Goal: Task Accomplishment & Management: Manage account settings

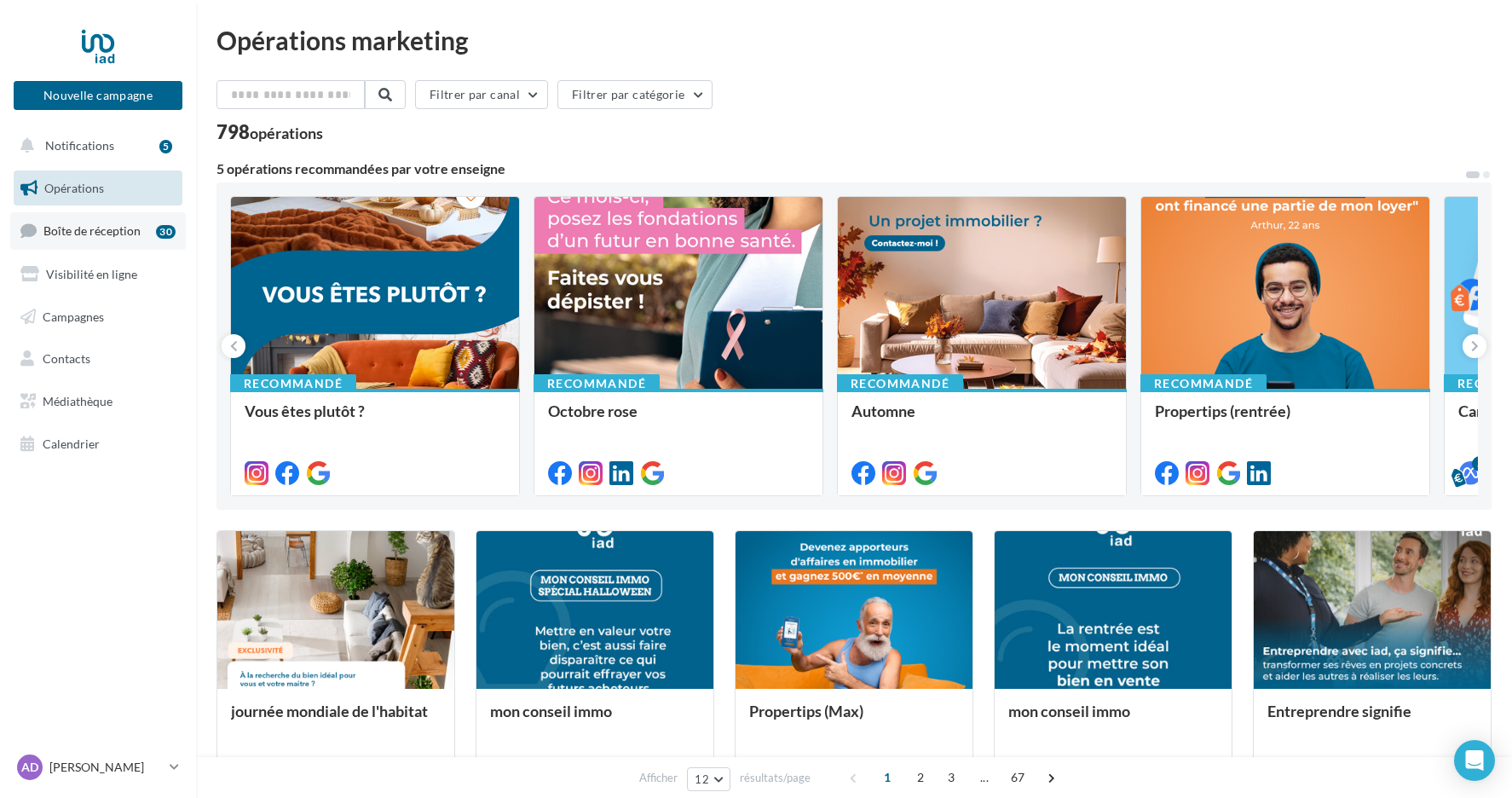
click at [116, 226] on span "Boîte de réception" at bounding box center [91, 230] width 97 height 15
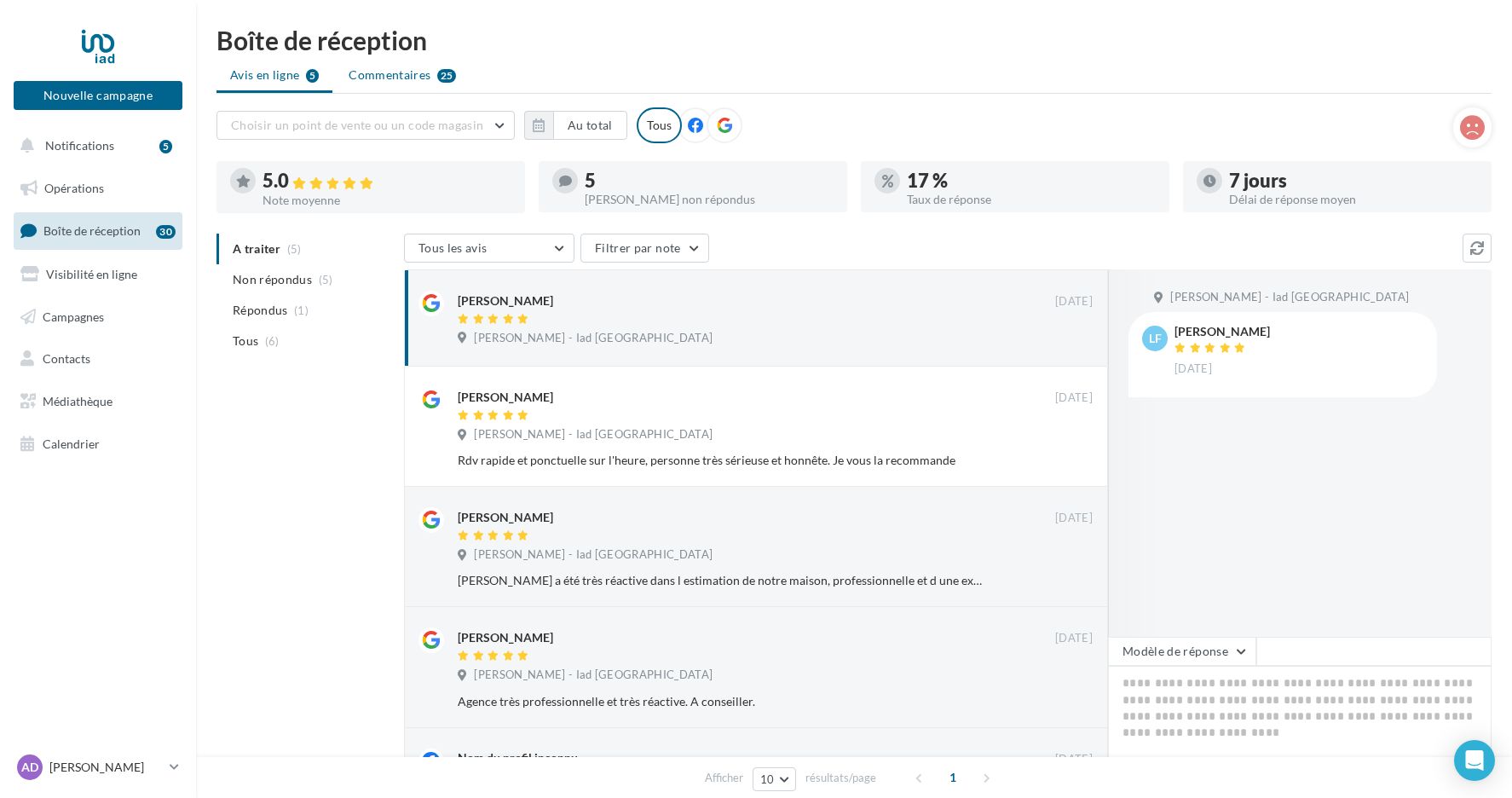
click at [412, 70] on span "Commentaires" at bounding box center [390, 75] width 82 height 17
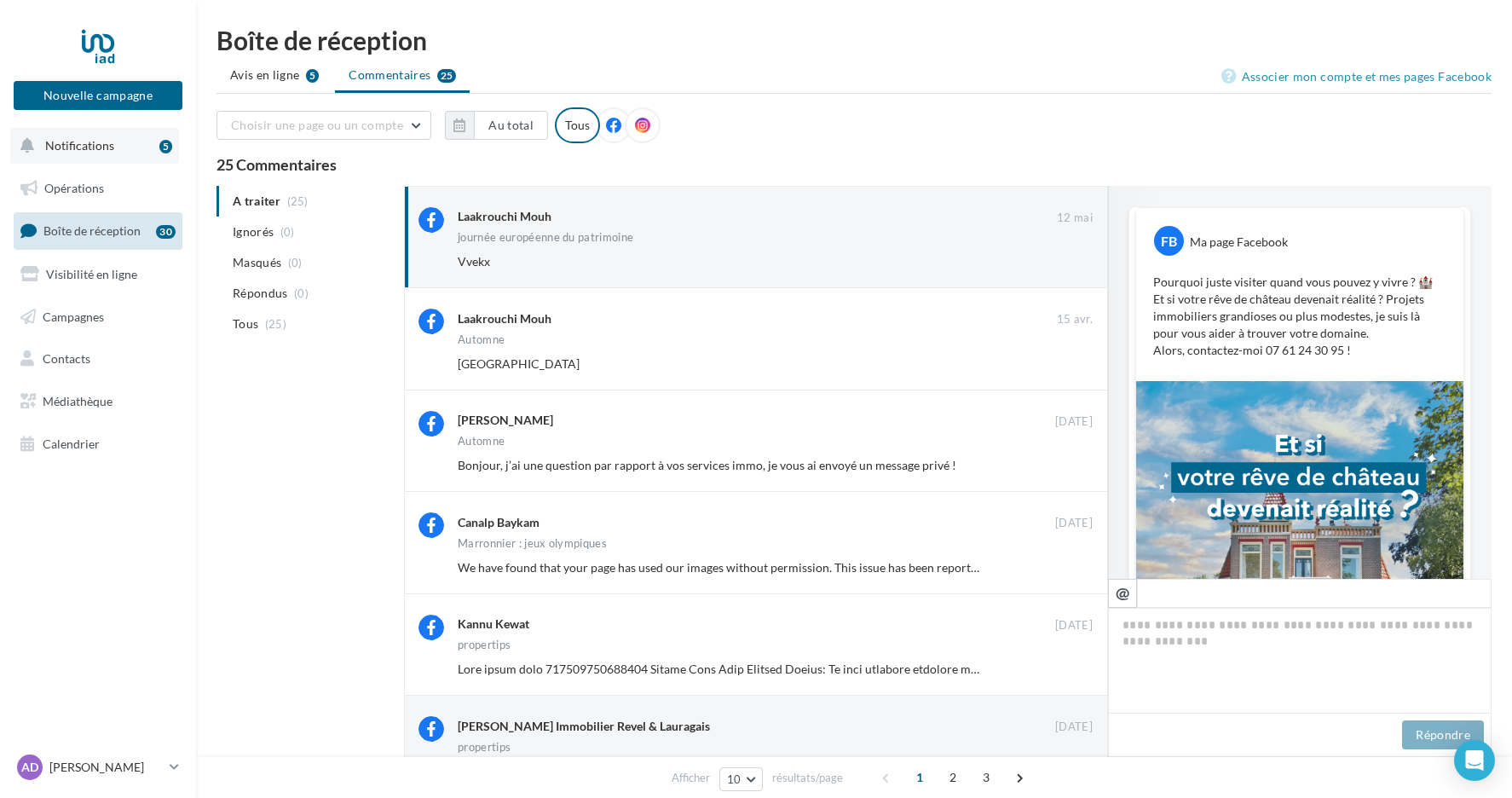
click at [59, 147] on span "Notifications" at bounding box center [79, 145] width 69 height 15
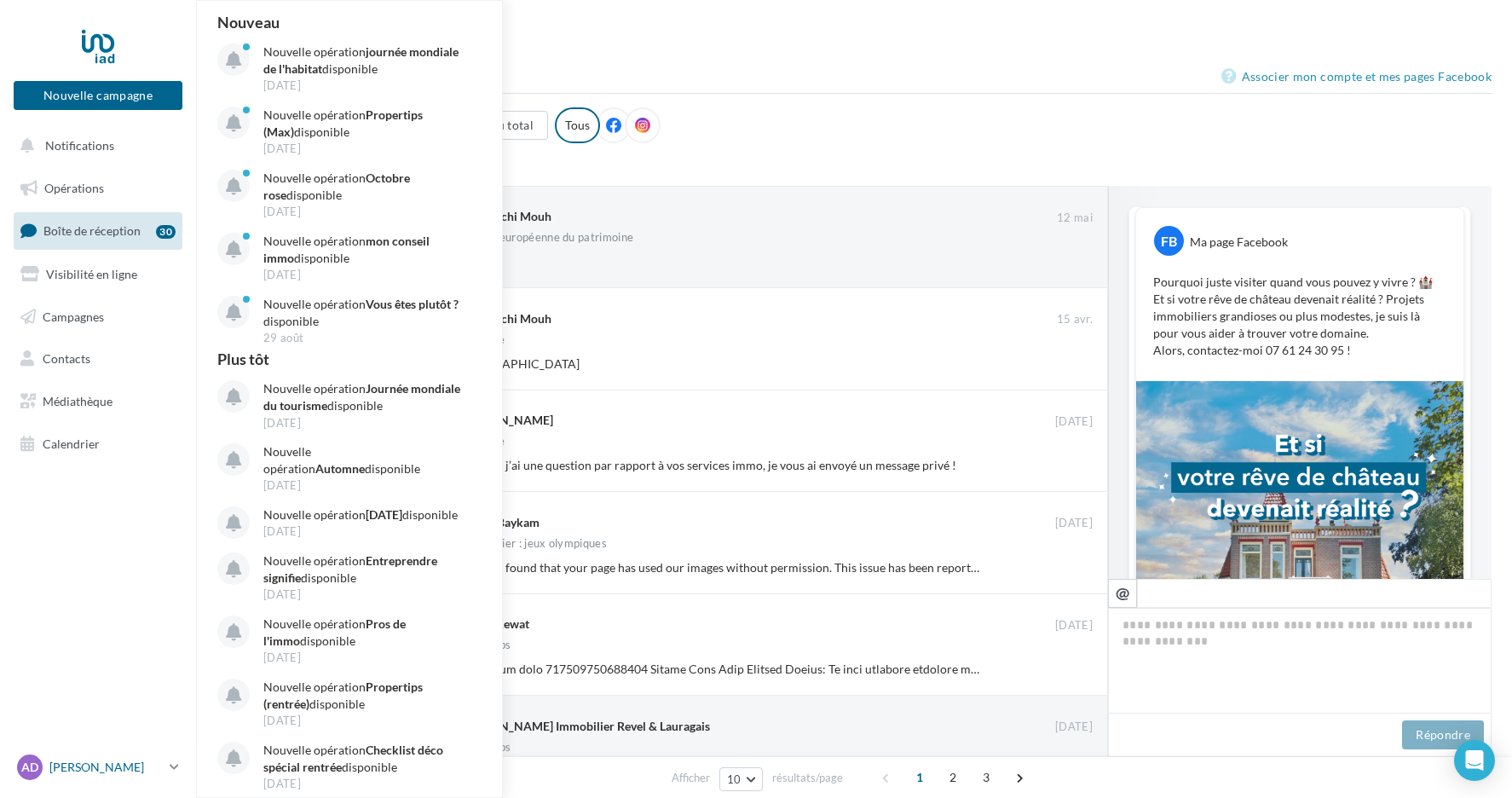
click at [73, 761] on p "[PERSON_NAME]" at bounding box center [106, 767] width 114 height 17
click at [95, 561] on link "Gérer mon compte" at bounding box center [141, 566] width 254 height 38
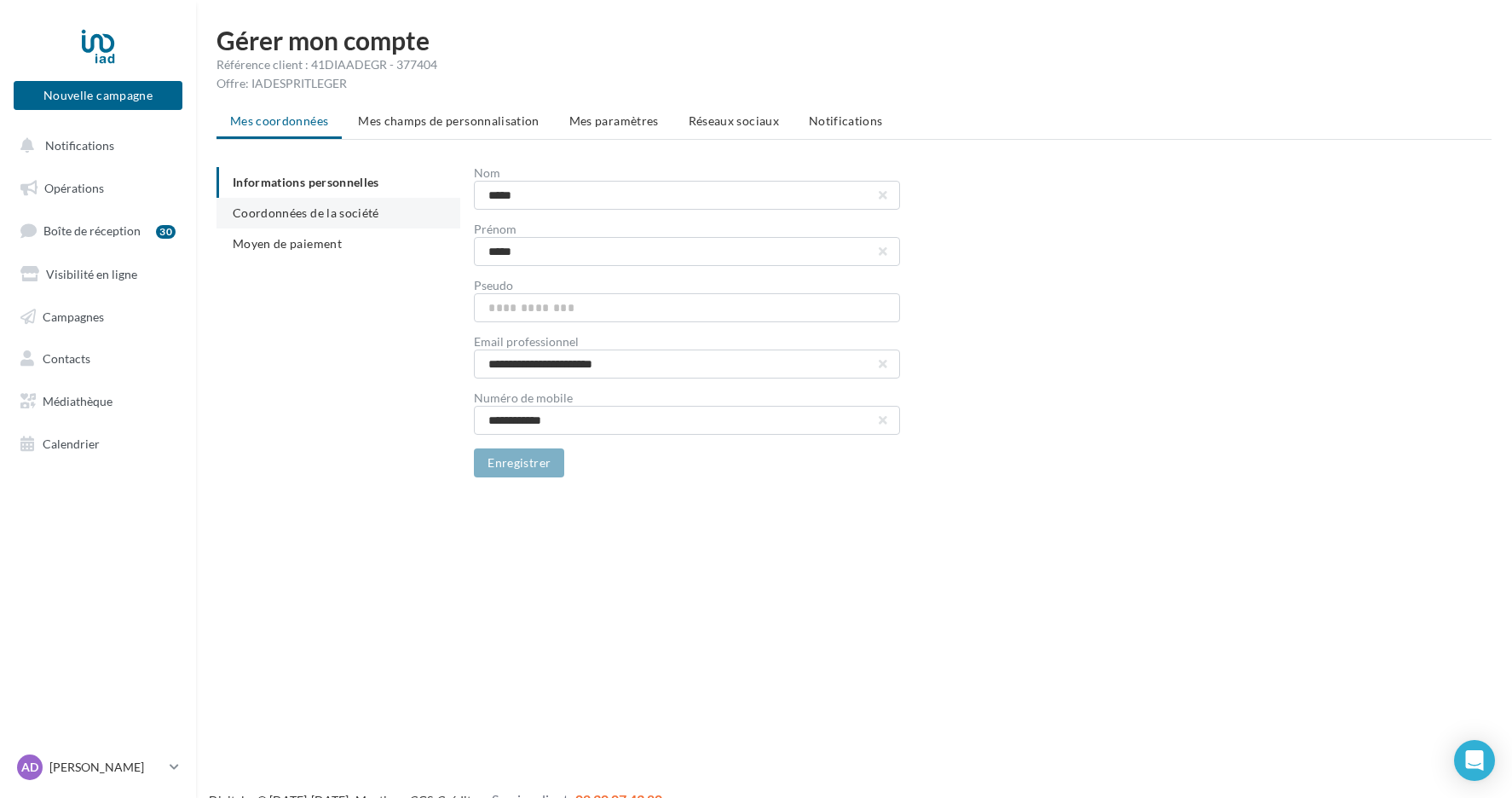
click at [296, 212] on span "Coordonnées de la société" at bounding box center [306, 213] width 147 height 15
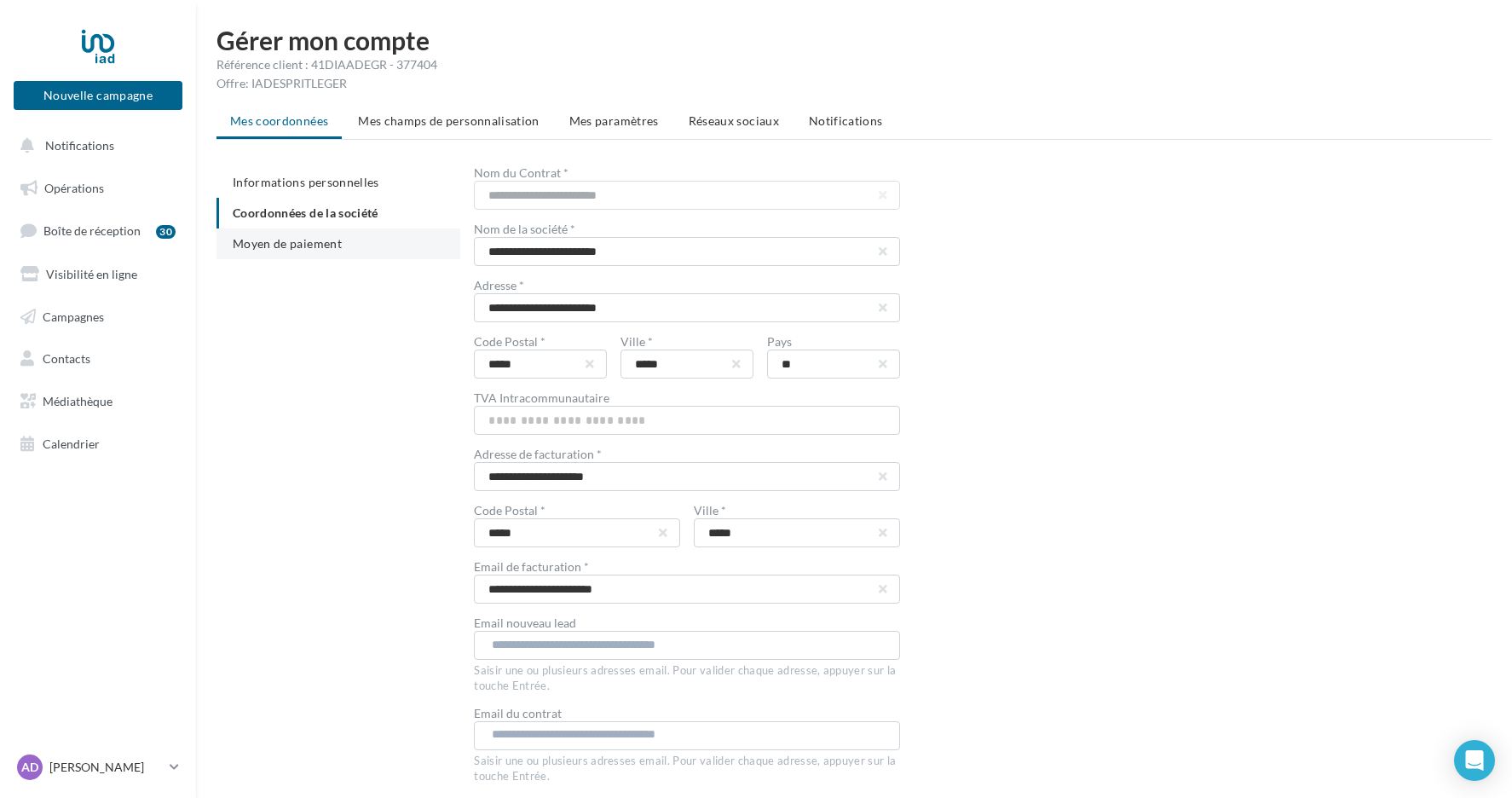
click at [275, 234] on li "Moyen de paiement" at bounding box center [338, 243] width 244 height 30
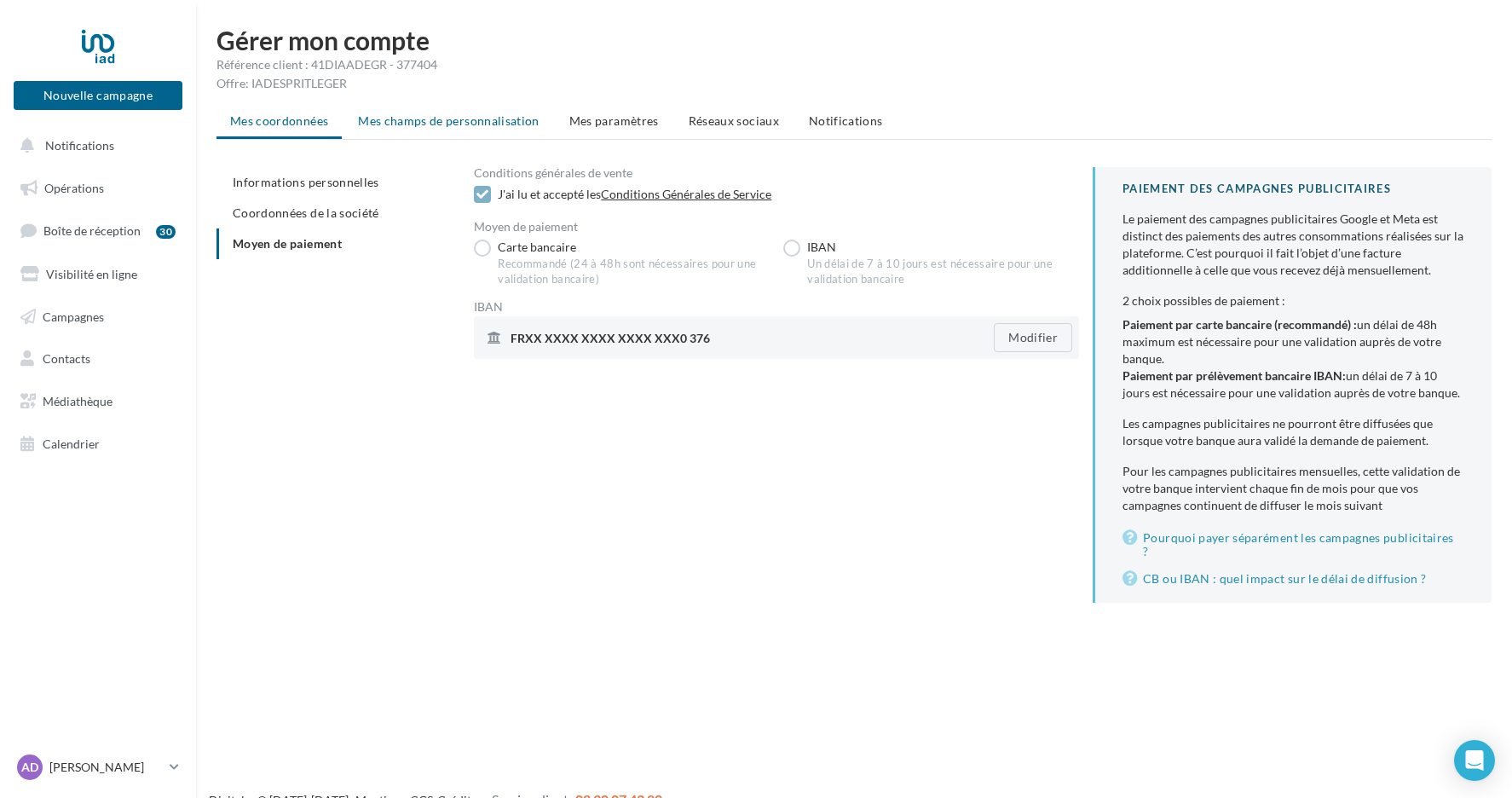
click at [433, 114] on span "Mes champs de personnalisation" at bounding box center [448, 121] width 181 height 15
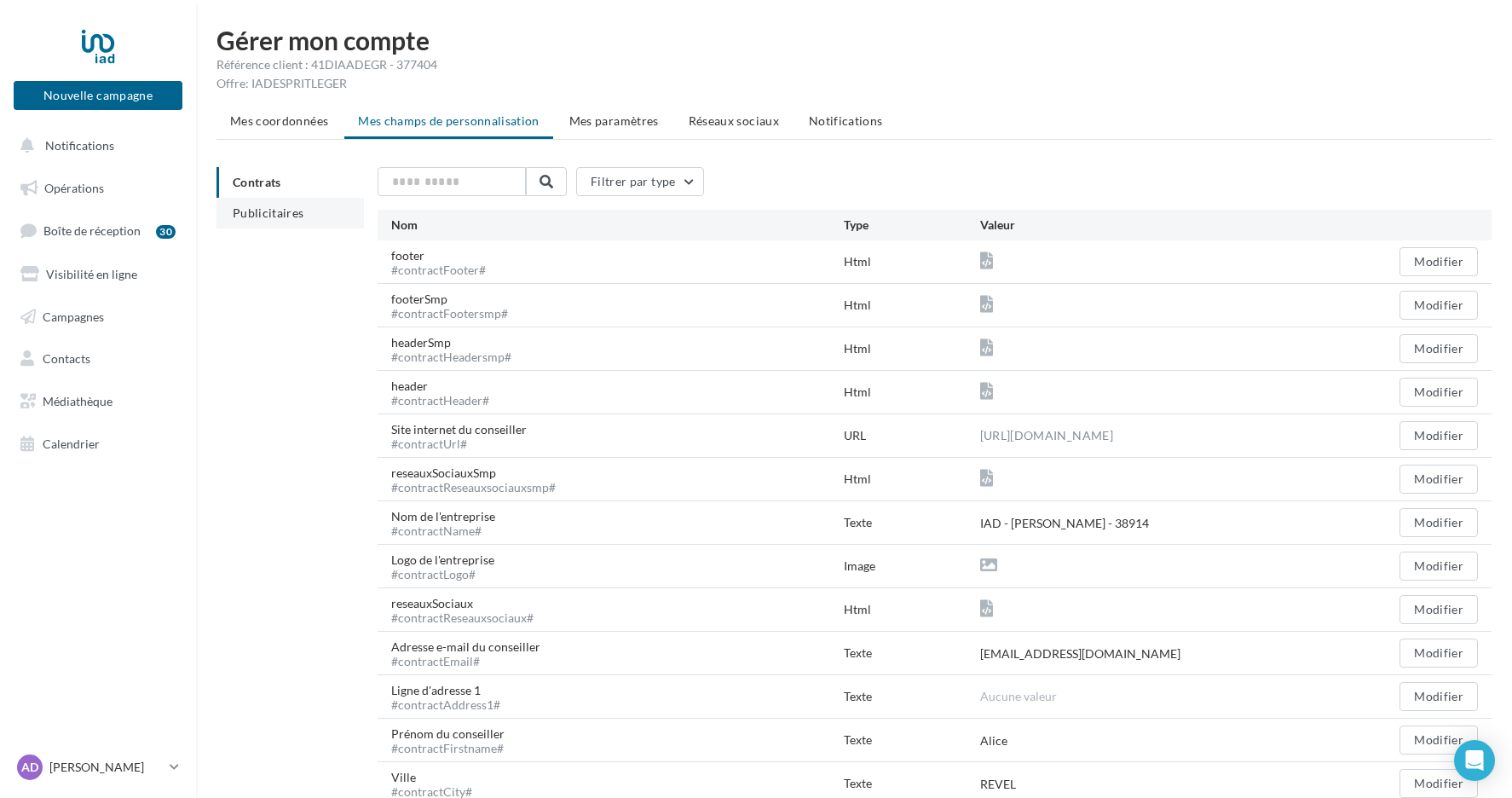
click at [269, 222] on li "Publicitaires" at bounding box center [290, 213] width 147 height 30
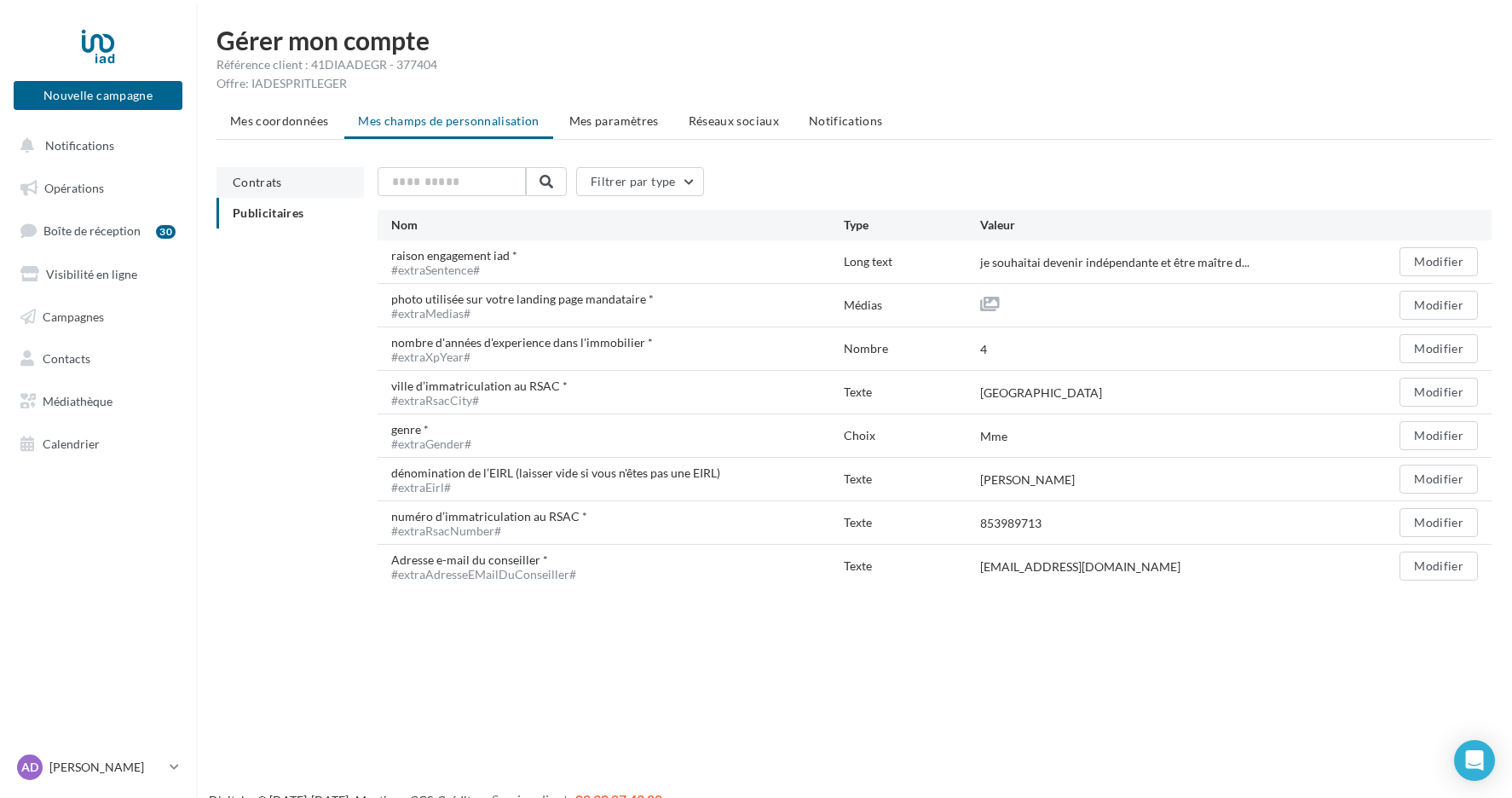
click at [266, 182] on span "Contrats" at bounding box center [257, 181] width 49 height 15
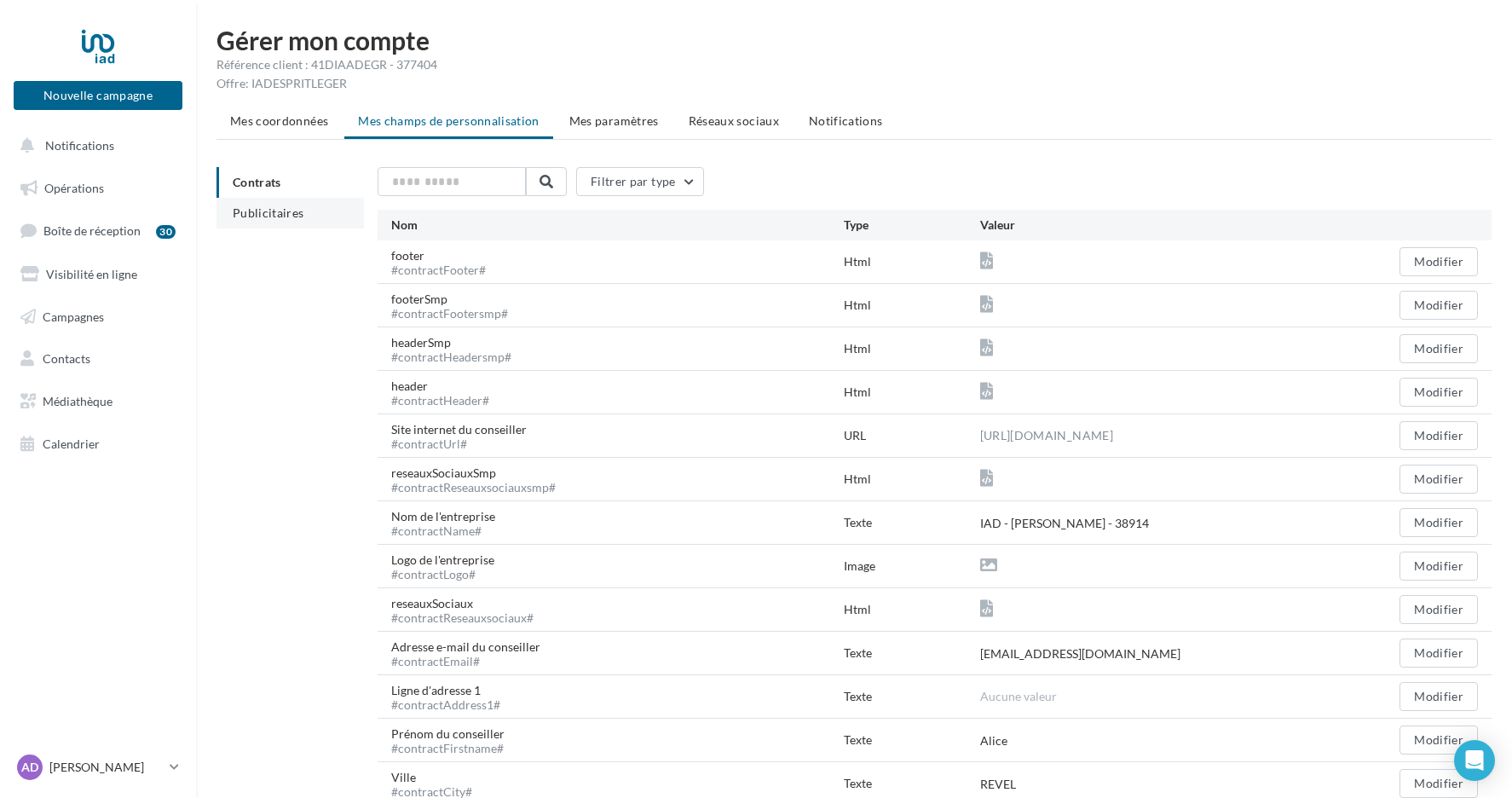
click at [275, 222] on li "Publicitaires" at bounding box center [290, 213] width 147 height 30
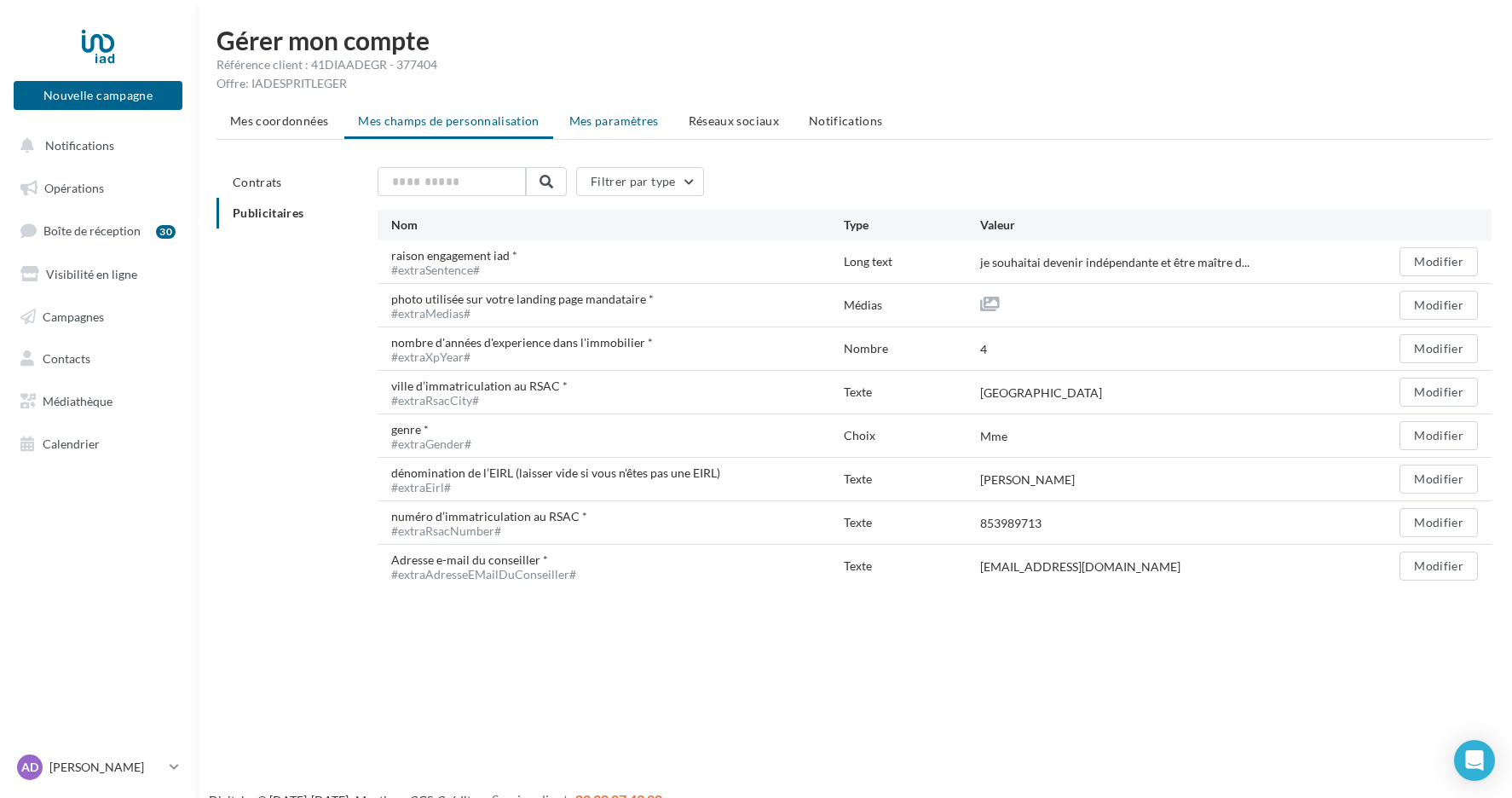
click at [598, 120] on span "Mes paramètres" at bounding box center [613, 121] width 89 height 15
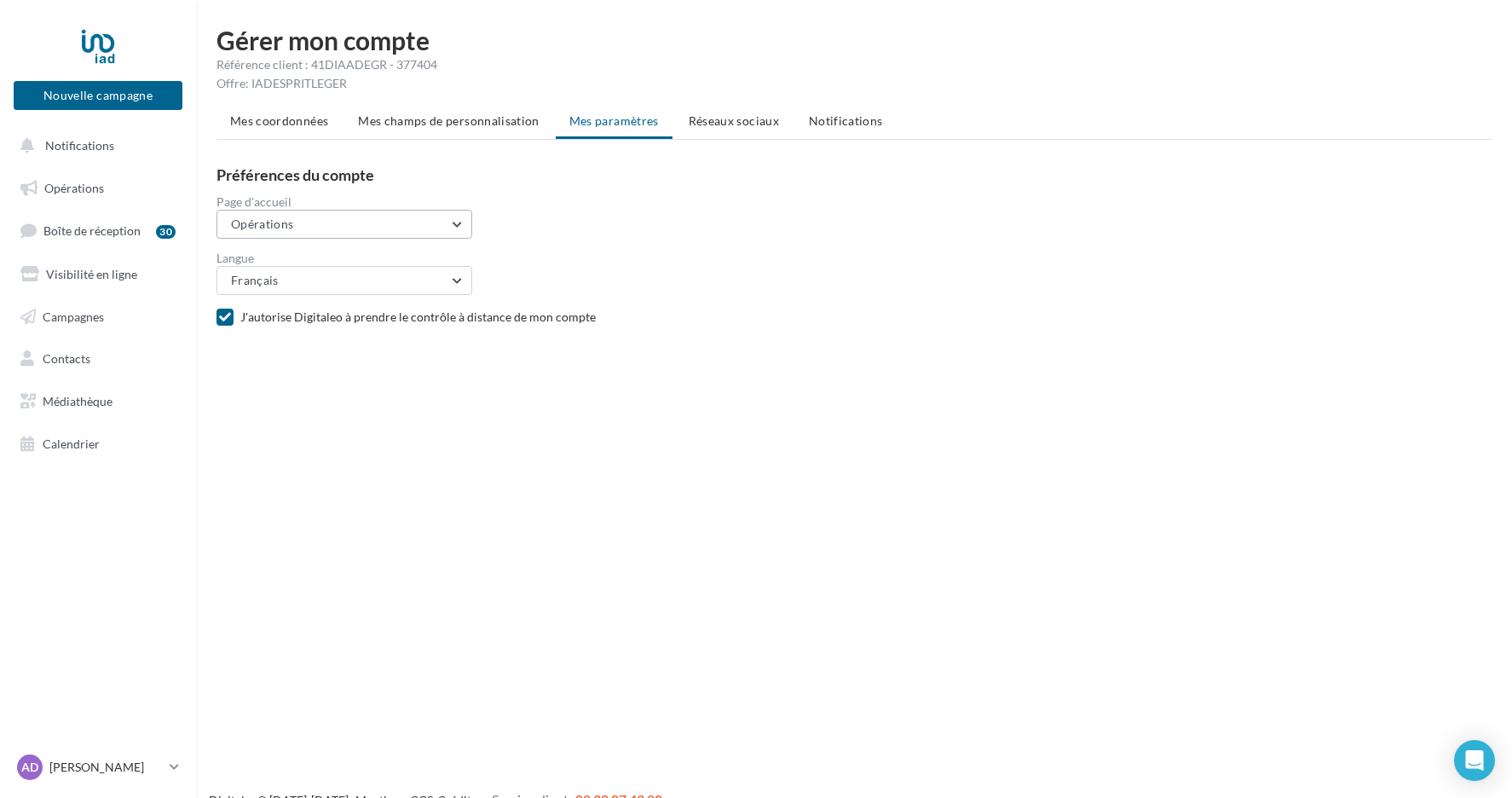
click at [400, 213] on button "Opérations" at bounding box center [344, 224] width 256 height 29
click at [718, 266] on div "Langue Français Français Espagnol (Espagne) Espagnol (Colombie) Anglais Dutch I…" at bounding box center [860, 273] width 1289 height 42
click at [746, 128] on li "Réseaux sociaux" at bounding box center [734, 121] width 118 height 30
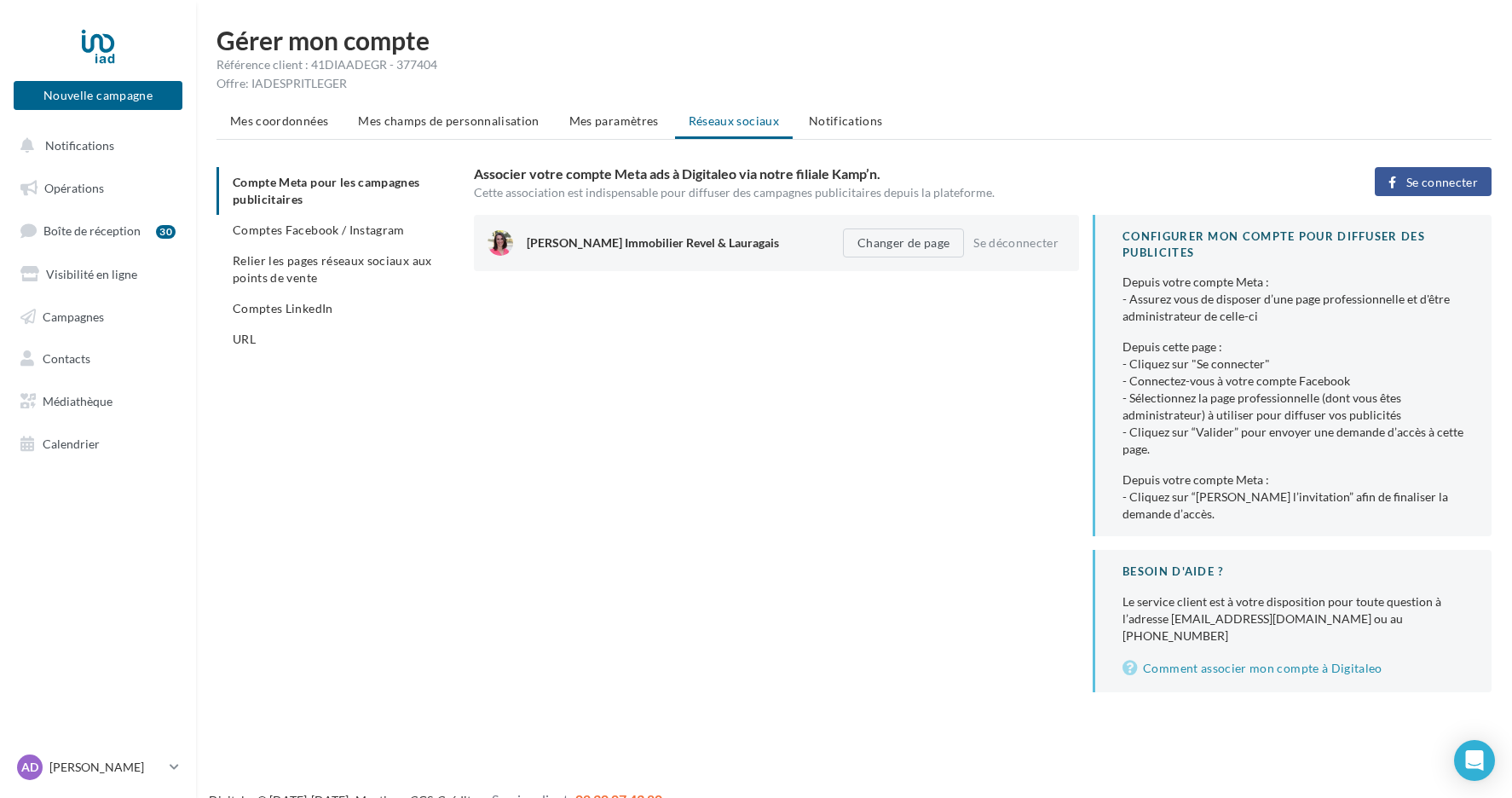
click at [1443, 187] on span "Se connecter" at bounding box center [1441, 182] width 72 height 14
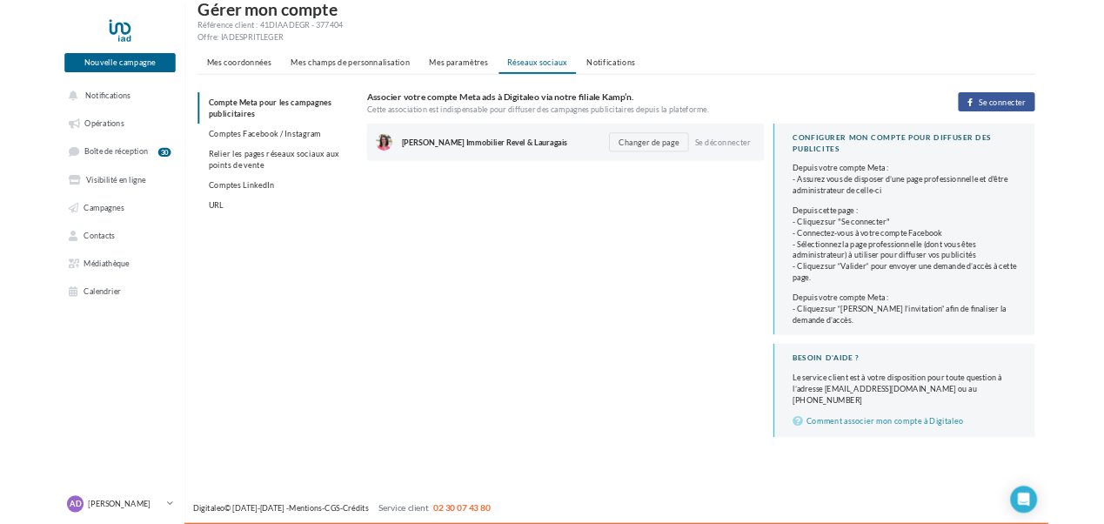
scroll to position [28, 0]
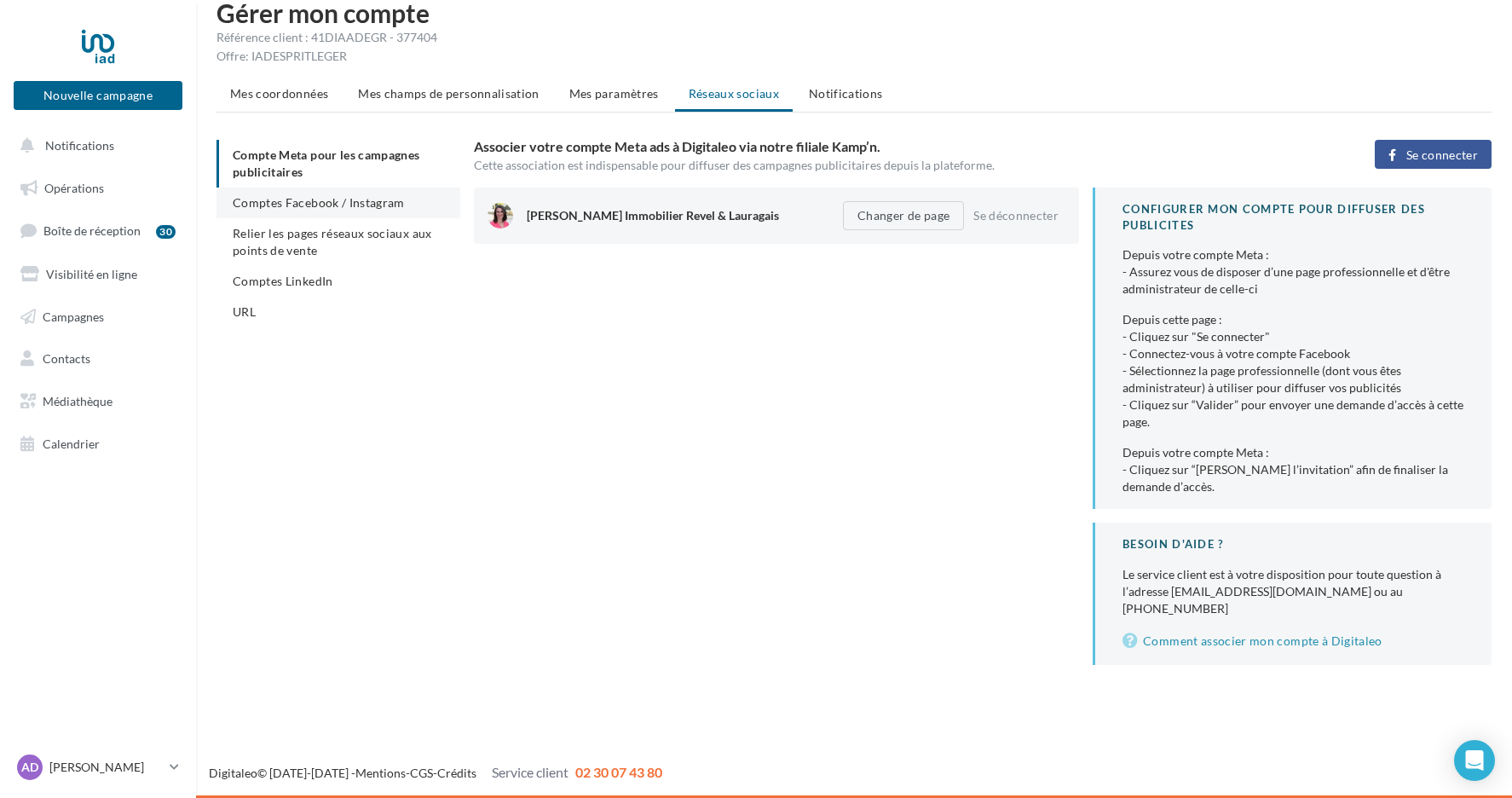
click at [317, 207] on span "Comptes Facebook / Instagram" at bounding box center [318, 202] width 172 height 15
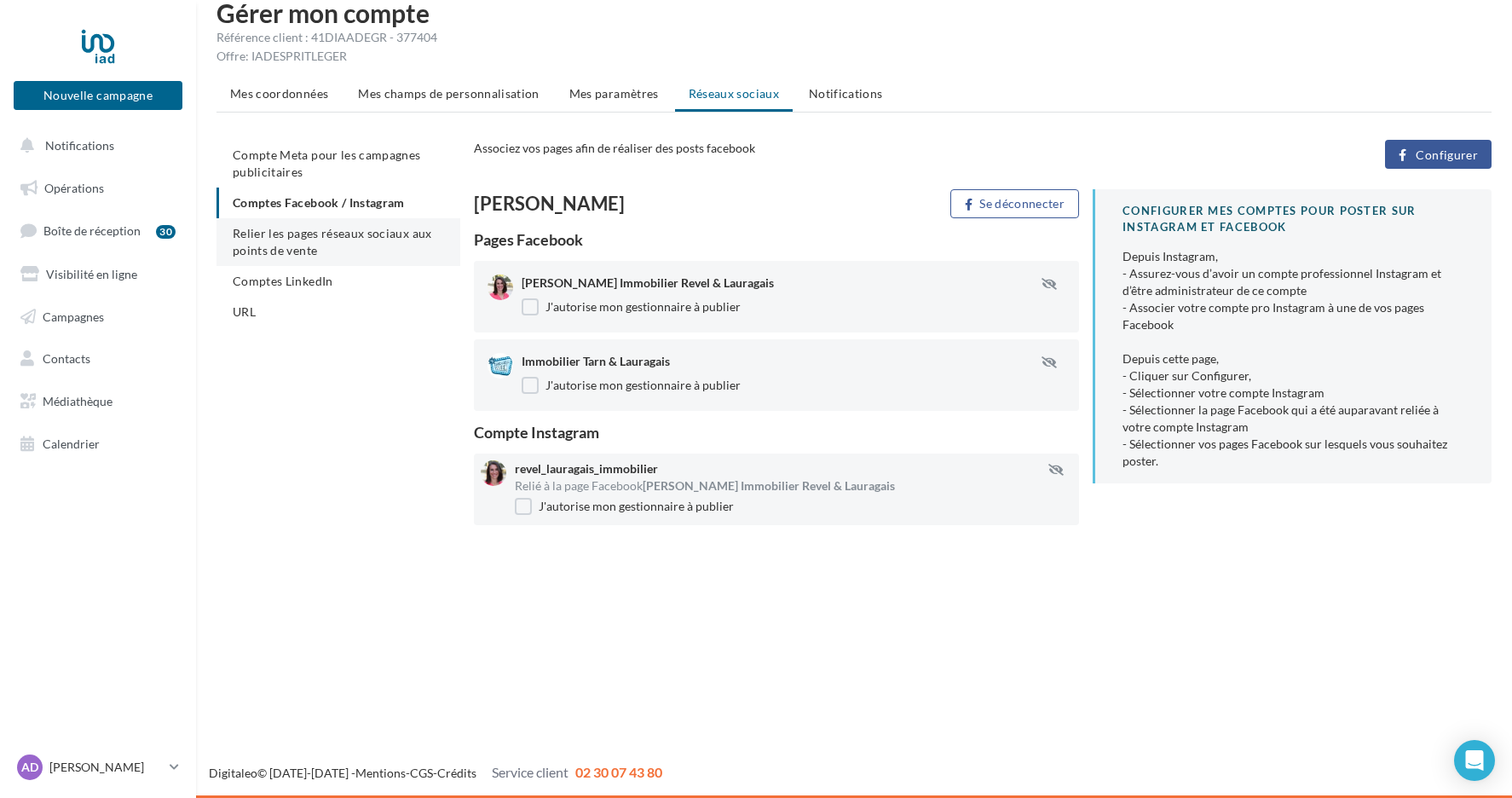
click at [315, 226] on span "Relier les pages réseaux sociaux aux points de vente" at bounding box center [332, 242] width 200 height 31
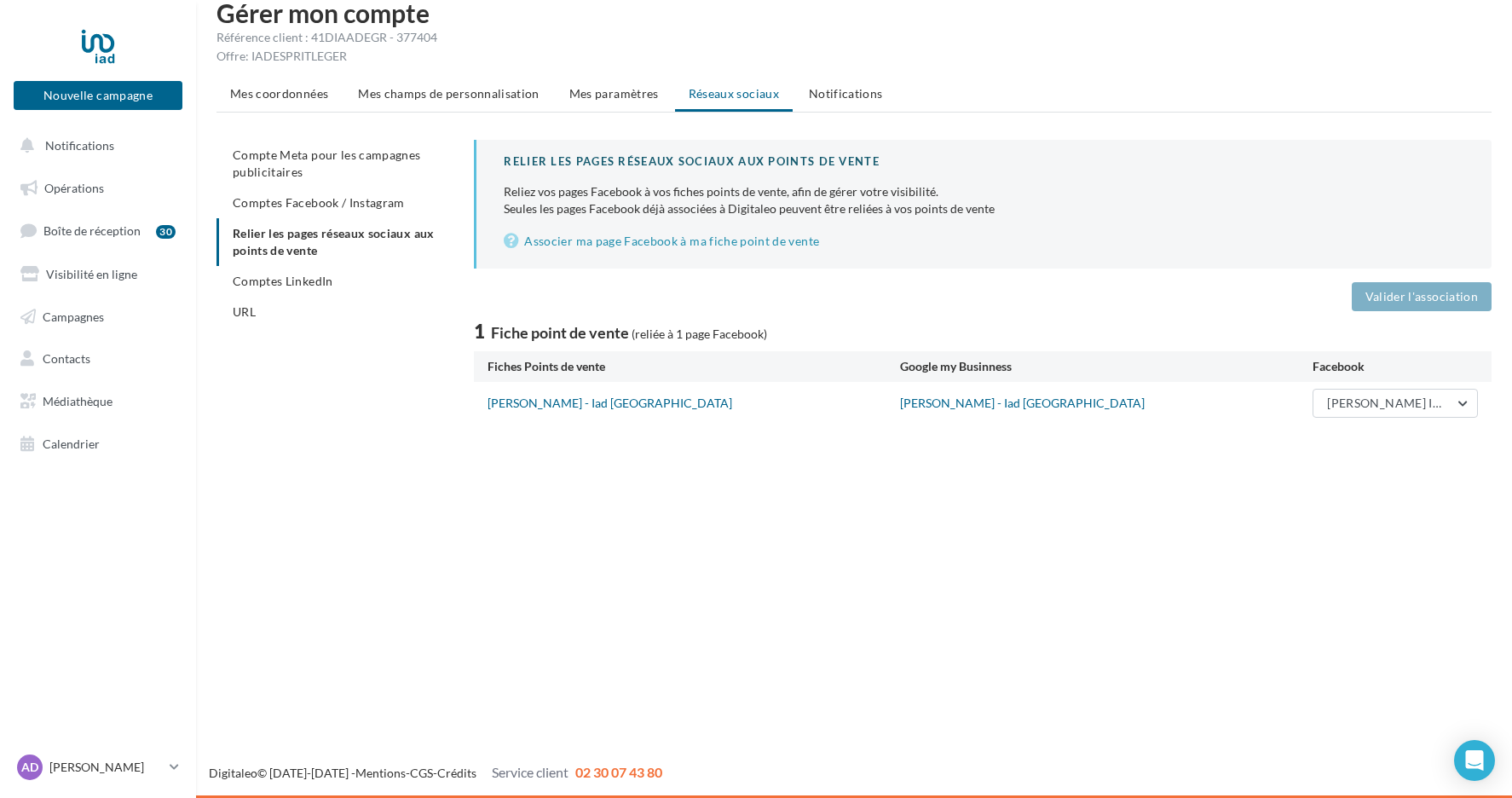
click at [302, 261] on ul "Compte Meta pour les campagnes publicitaires Comptes Facebook / Instagram Relie…" at bounding box center [338, 233] width 244 height 187
click at [298, 275] on span "Comptes LinkedIn" at bounding box center [282, 280] width 101 height 15
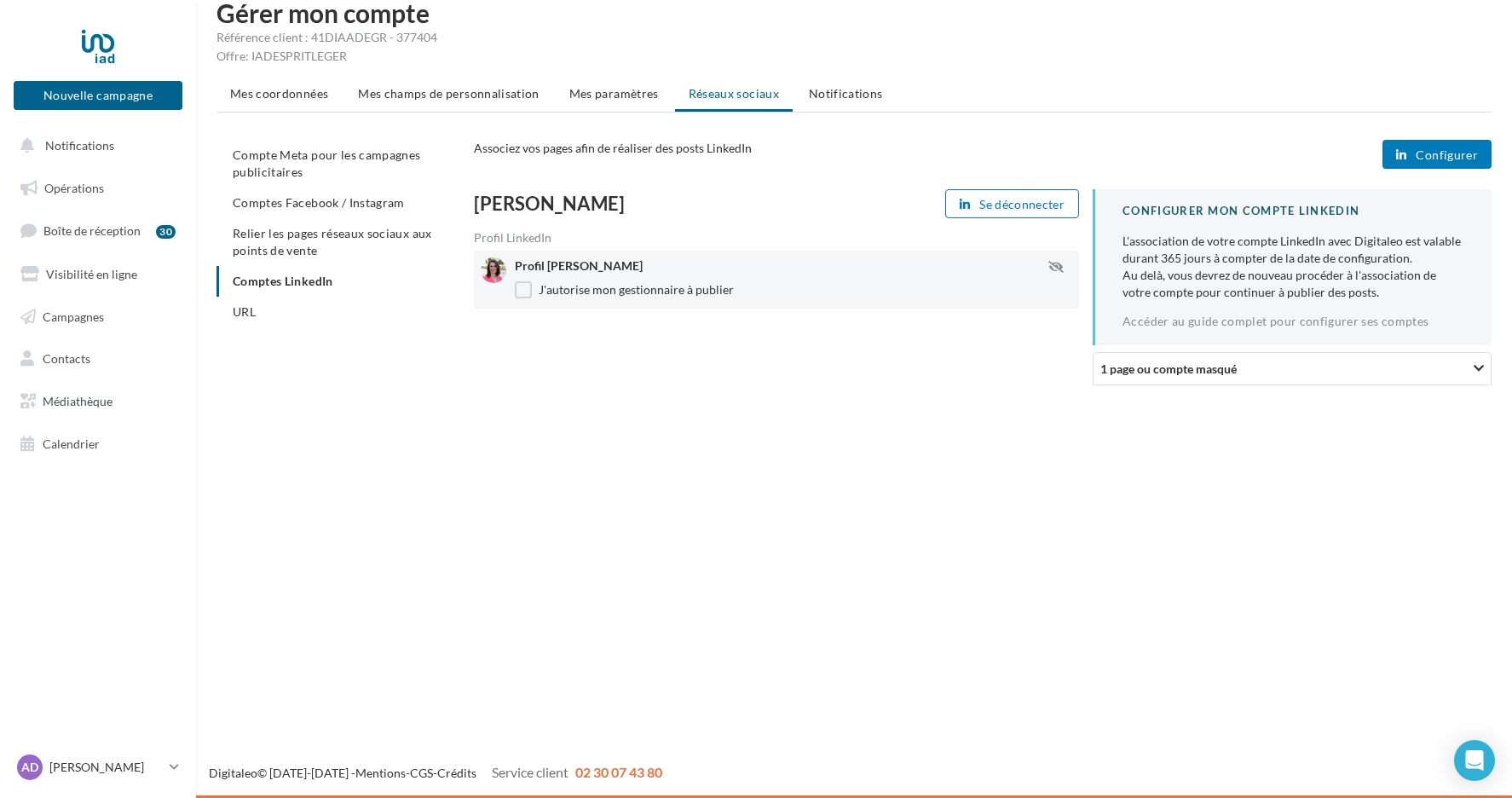
click at [1386, 367] on div "1 page ou compte masqué" at bounding box center [1298, 369] width 397 height 18
click at [292, 324] on li "URL" at bounding box center [338, 312] width 244 height 30
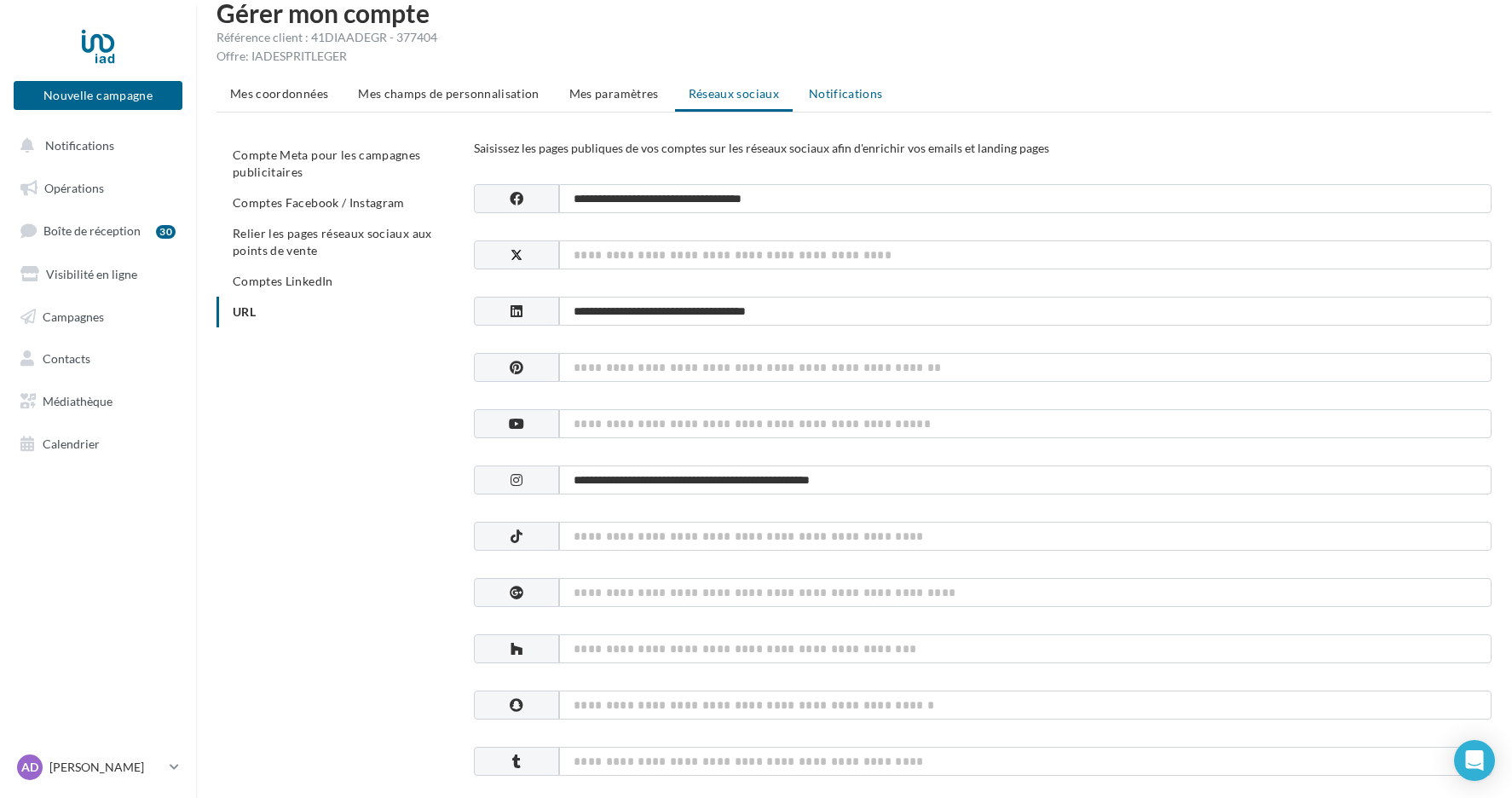
click at [825, 101] on li "Notifications" at bounding box center [847, 93] width 102 height 30
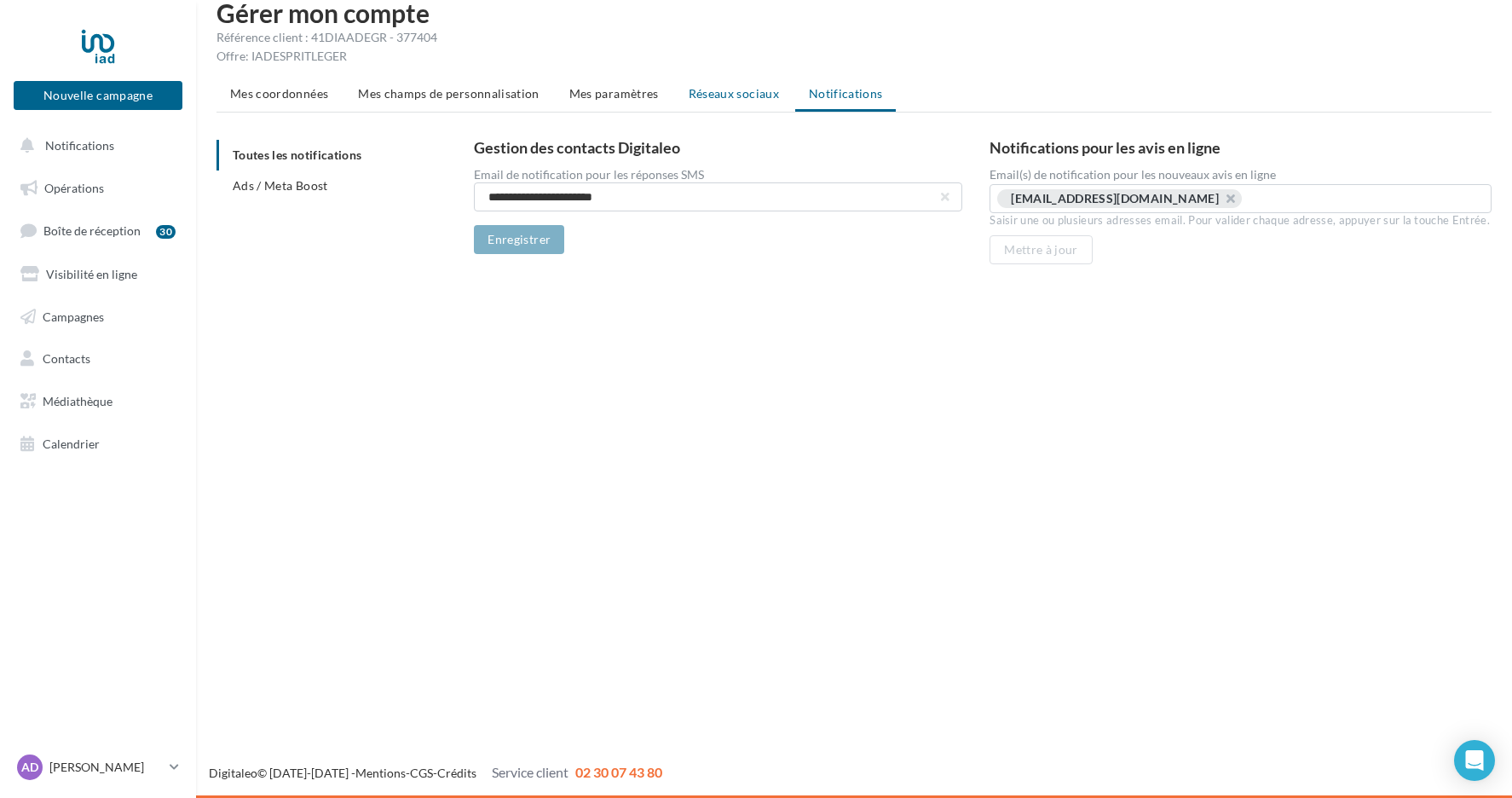
click at [737, 98] on span "Réseaux sociaux" at bounding box center [734, 93] width 90 height 15
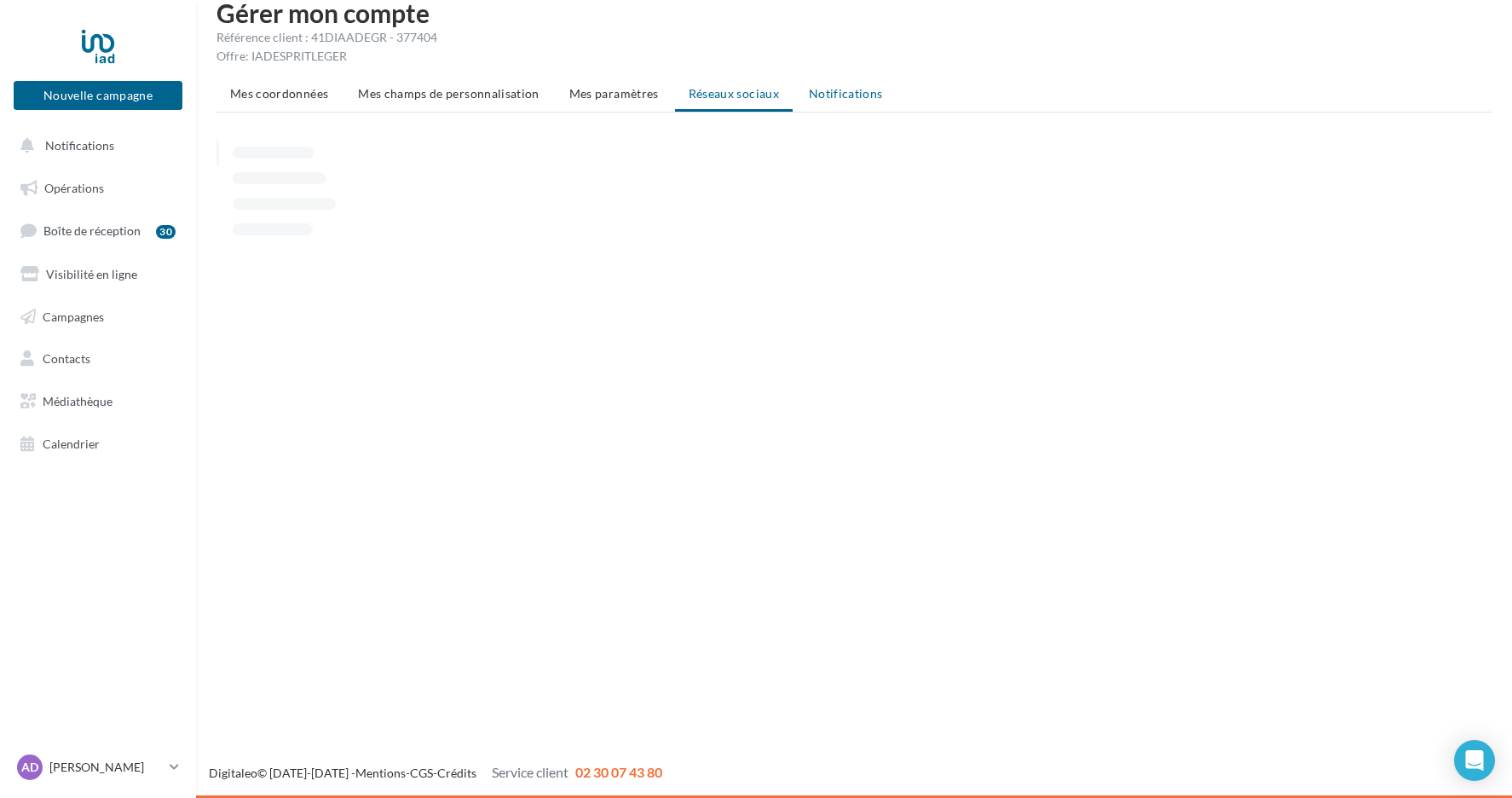
click at [809, 90] on span "Notifications" at bounding box center [847, 93] width 74 height 15
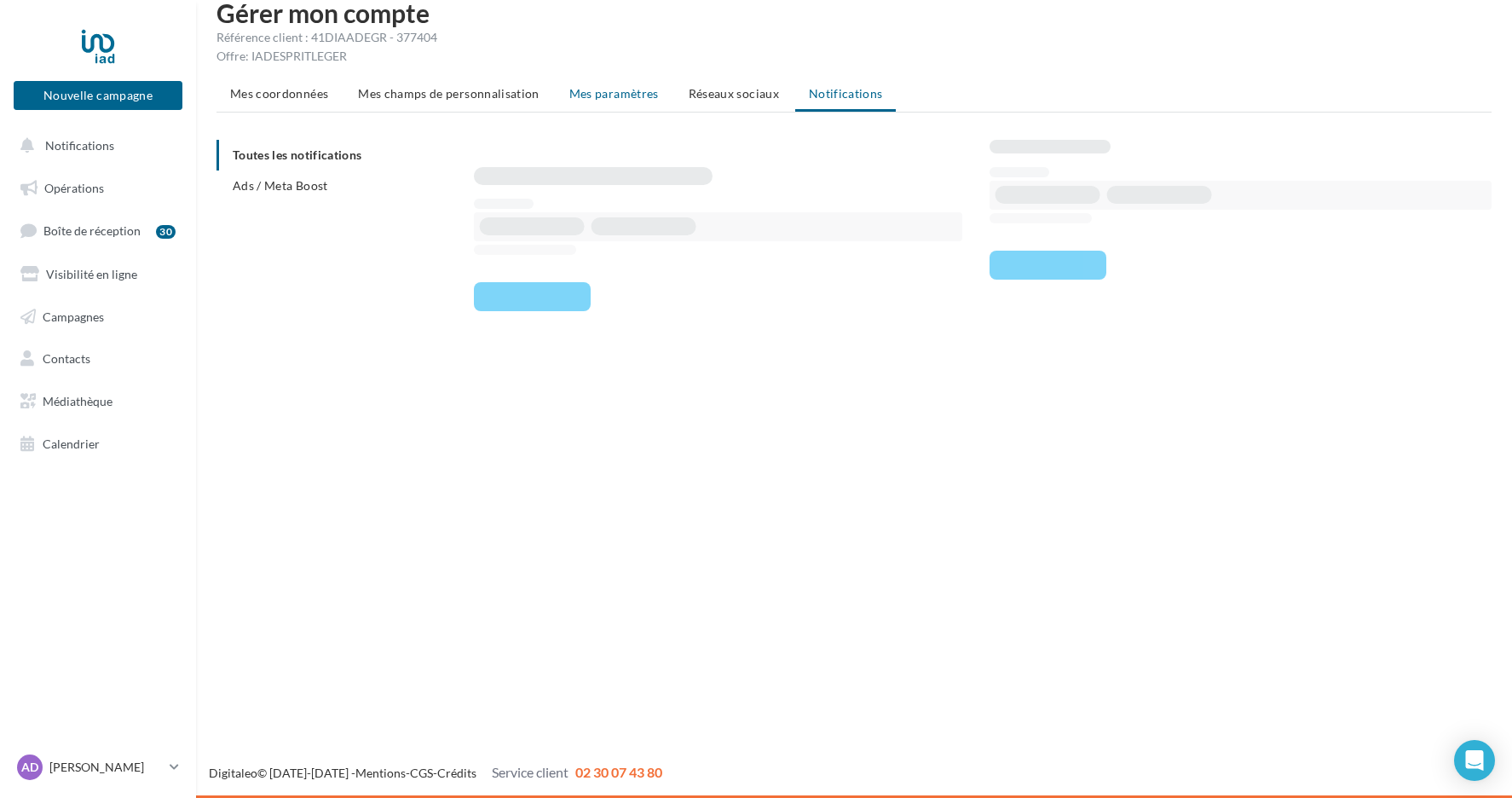
click at [607, 92] on span "Mes paramètres" at bounding box center [613, 93] width 89 height 15
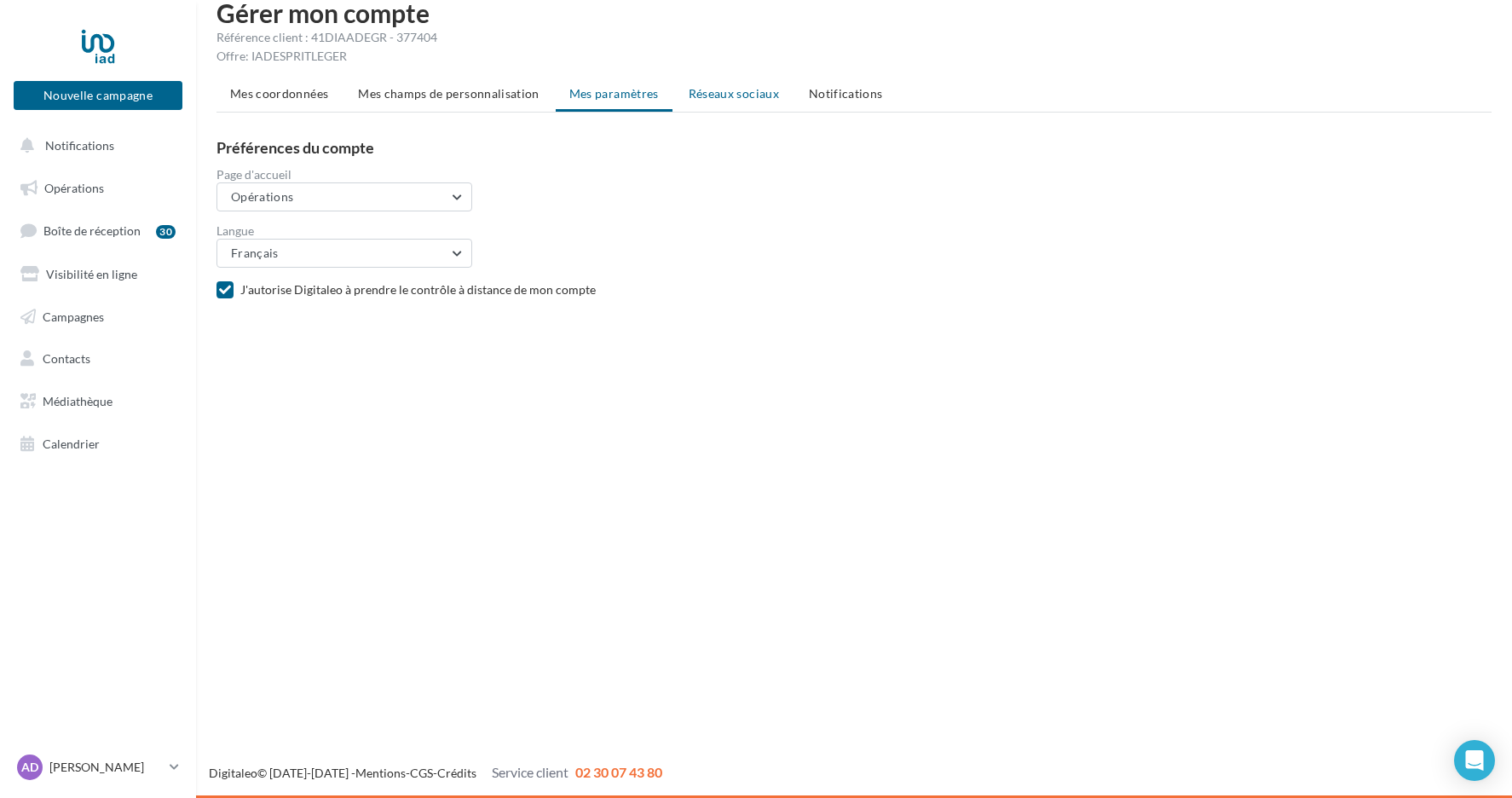
click at [680, 92] on li "Réseaux sociaux" at bounding box center [734, 93] width 118 height 30
